Goal: Information Seeking & Learning: Find contact information

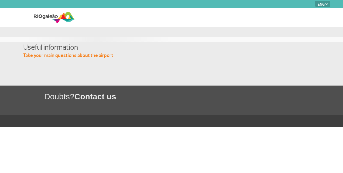
select select "en"
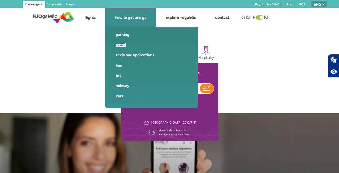
click at [120, 43] on link "Rental" at bounding box center [151, 45] width 72 height 6
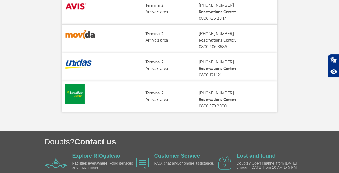
scroll to position [27, 0]
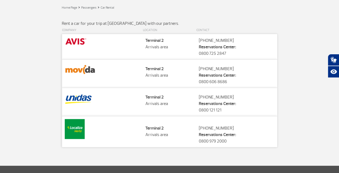
click at [73, 42] on img at bounding box center [76, 41] width 22 height 9
click at [226, 47] on strong "Reservations Center:" at bounding box center [217, 46] width 37 height 5
click at [152, 48] on td "Localização Terminal 2 Arrivals area" at bounding box center [168, 47] width 53 height 26
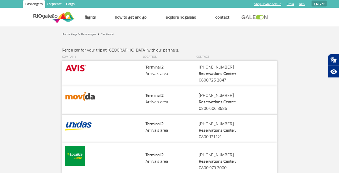
scroll to position [0, 0]
click at [71, 67] on img at bounding box center [76, 68] width 22 height 9
